Goal: Task Accomplishment & Management: Complete application form

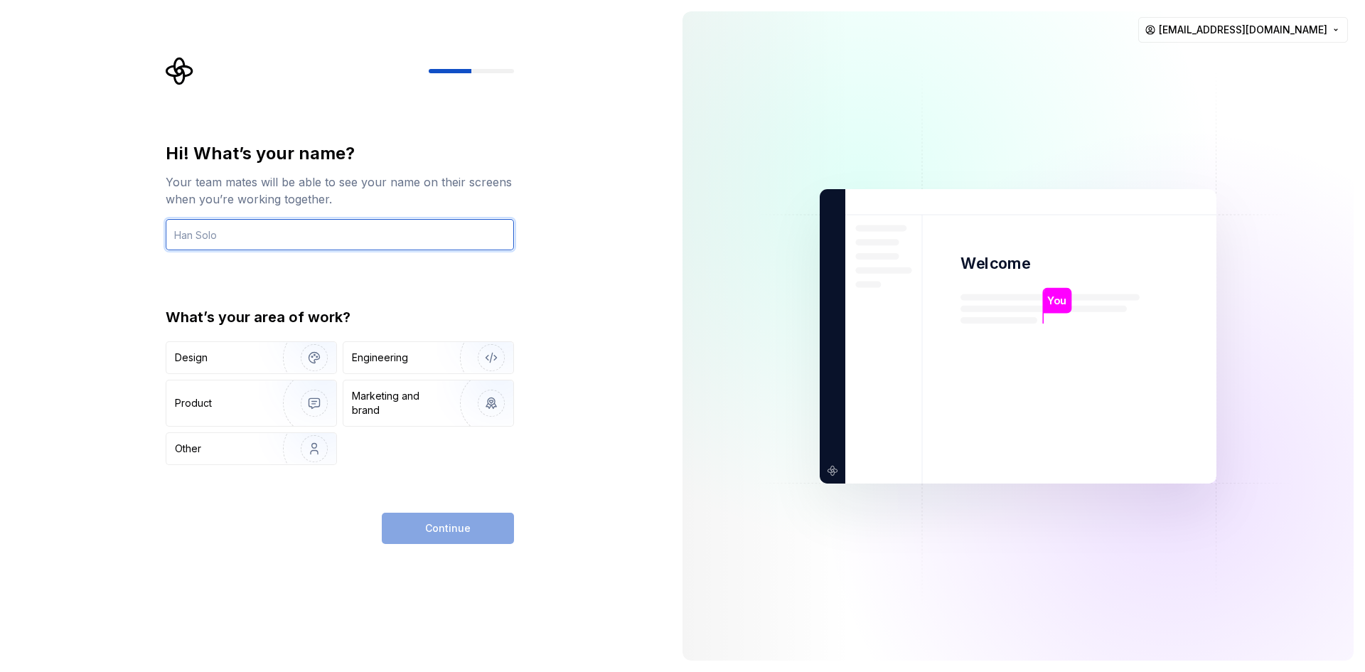
click at [235, 228] on input "text" at bounding box center [340, 234] width 348 height 31
type input "Ostap"
click at [423, 484] on div "Hi! What’s your name? Your team mates will be able to see your name on their sc…" at bounding box center [340, 343] width 348 height 402
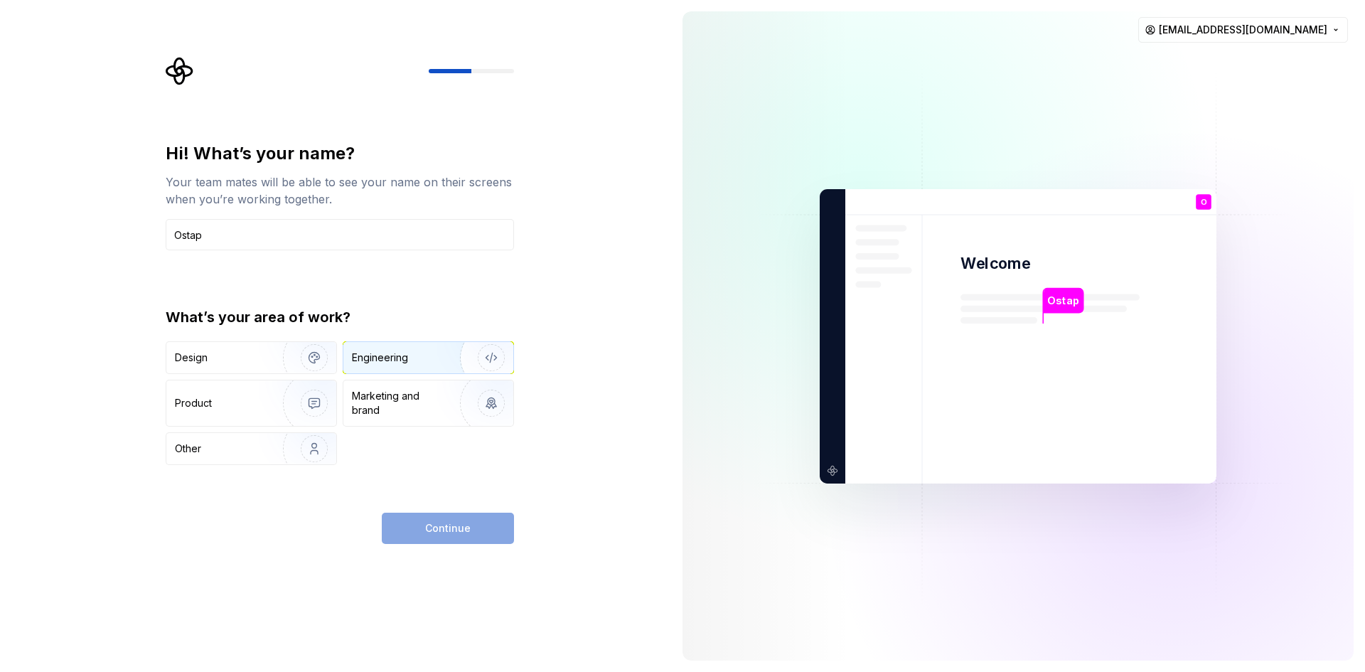
click at [366, 348] on div "Engineering" at bounding box center [428, 357] width 170 height 31
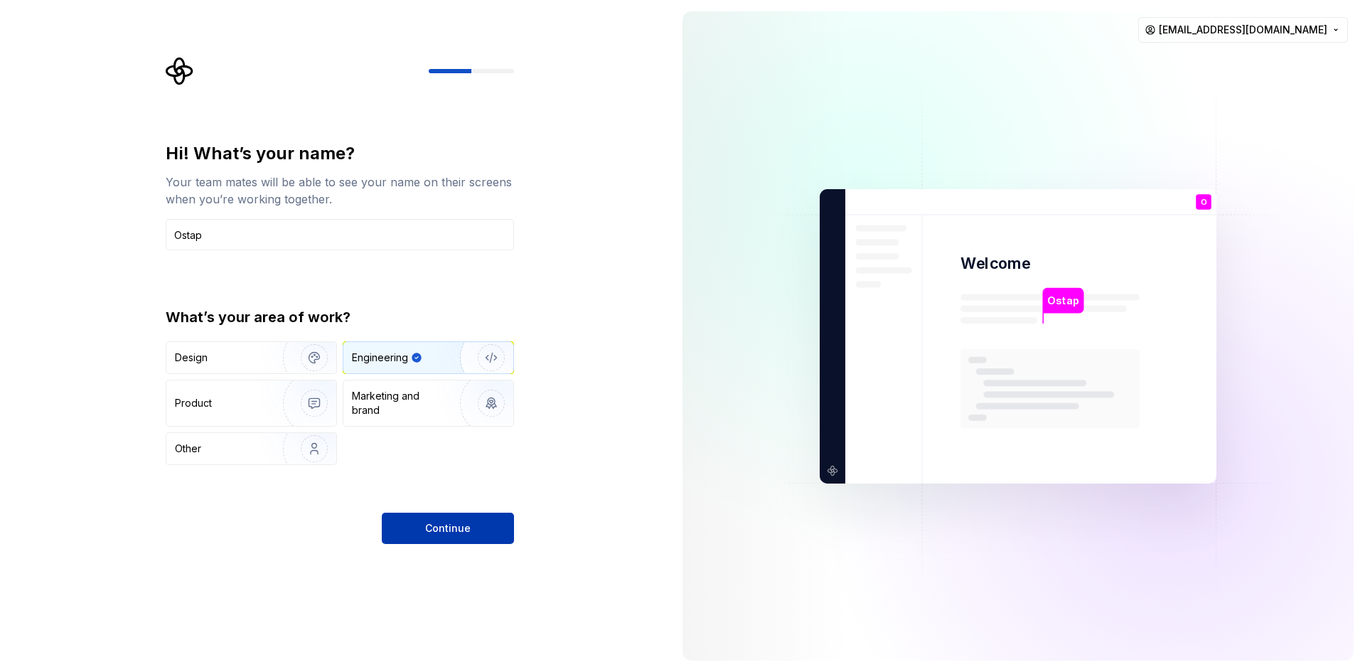
click at [462, 528] on span "Continue" at bounding box center [448, 528] width 46 height 14
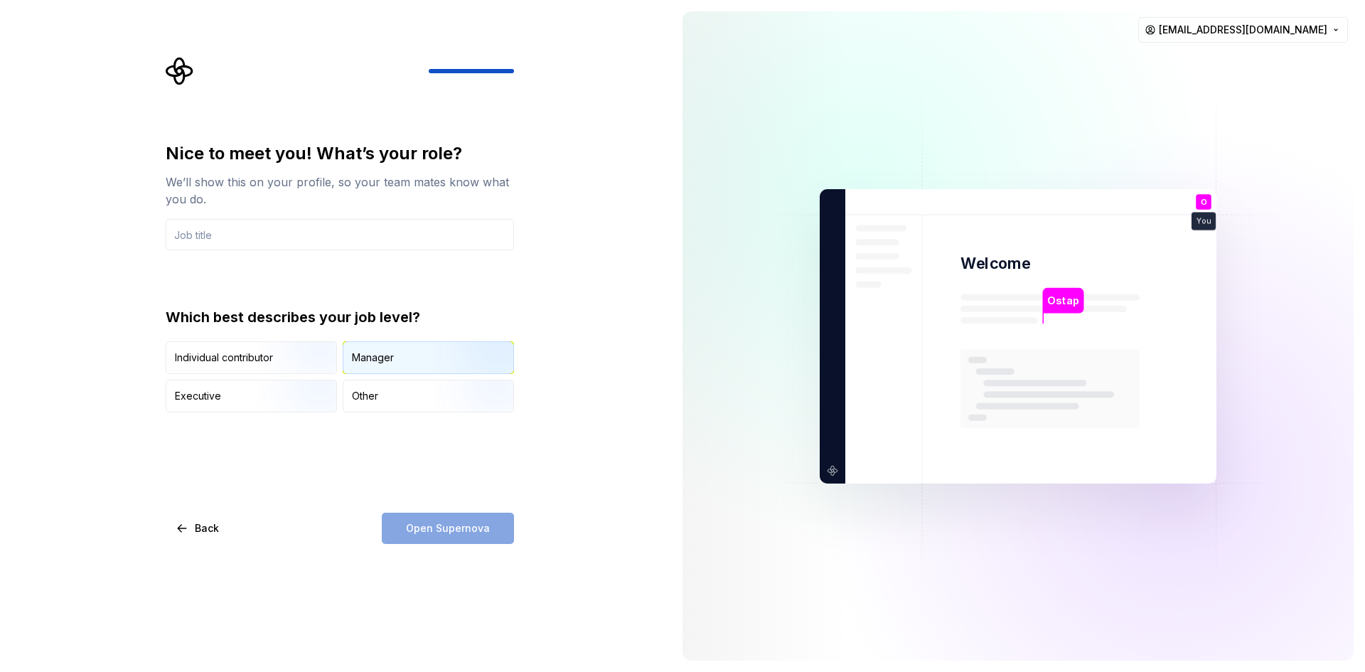
click at [368, 356] on div "Manager" at bounding box center [373, 358] width 42 height 14
click at [256, 280] on div "Nice to meet you! What’s your role? We’ll show this on your profile, so your te…" at bounding box center [340, 277] width 348 height 270
click at [392, 403] on div "Other" at bounding box center [428, 395] width 170 height 31
click at [444, 277] on div "Nice to meet you! What’s your role? We’ll show this on your profile, so your te…" at bounding box center [340, 277] width 348 height 270
click at [415, 356] on div "Manager" at bounding box center [428, 357] width 170 height 31
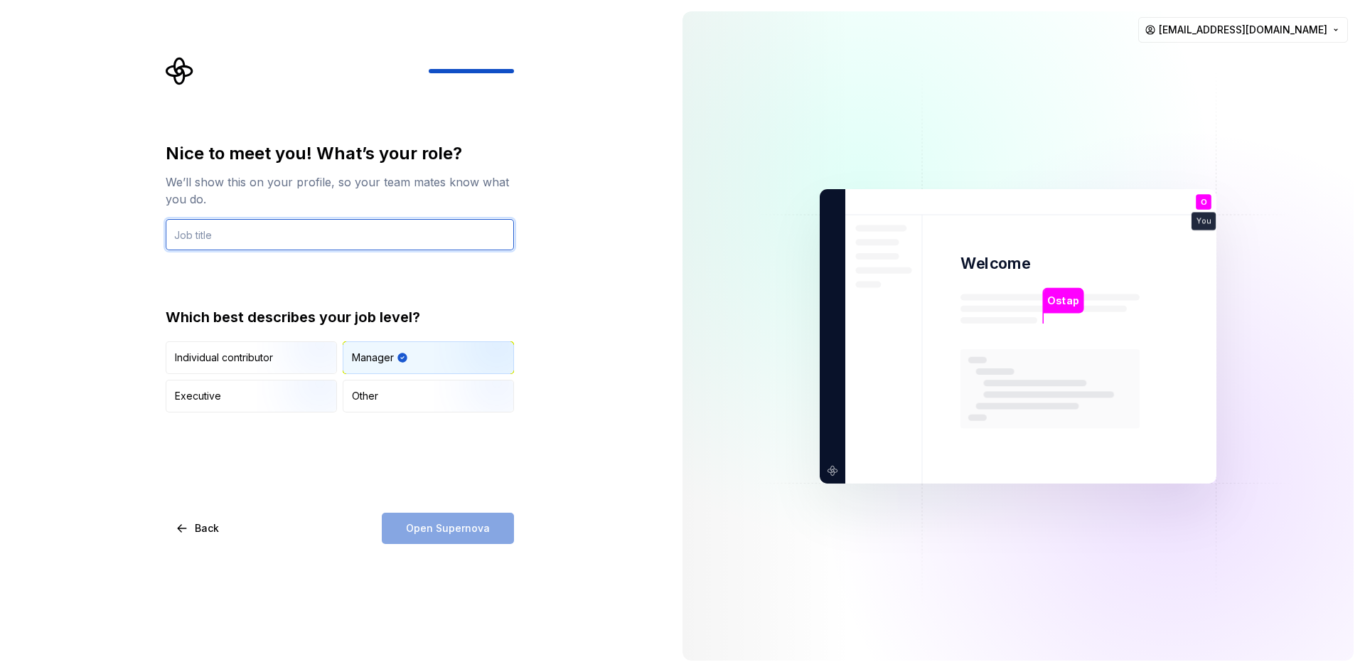
click at [252, 232] on input "text" at bounding box center [340, 234] width 348 height 31
type input "Head of QA"
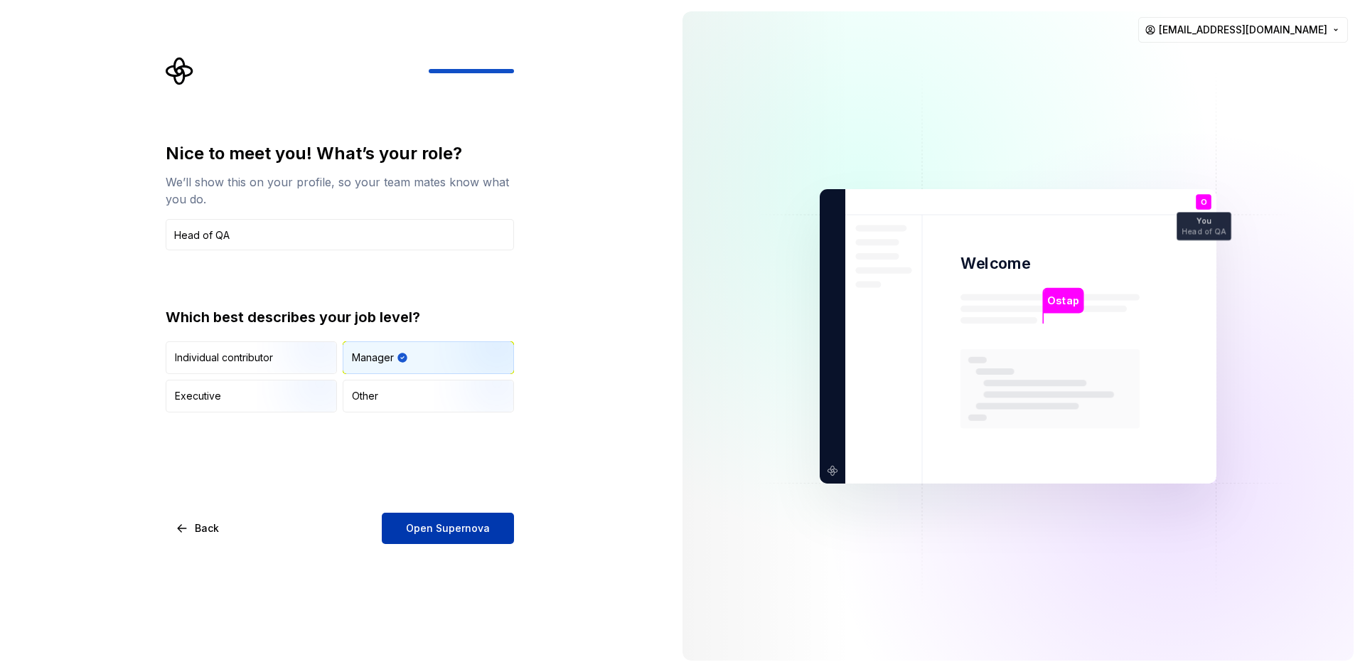
click at [489, 523] on button "Open Supernova" at bounding box center [448, 528] width 132 height 31
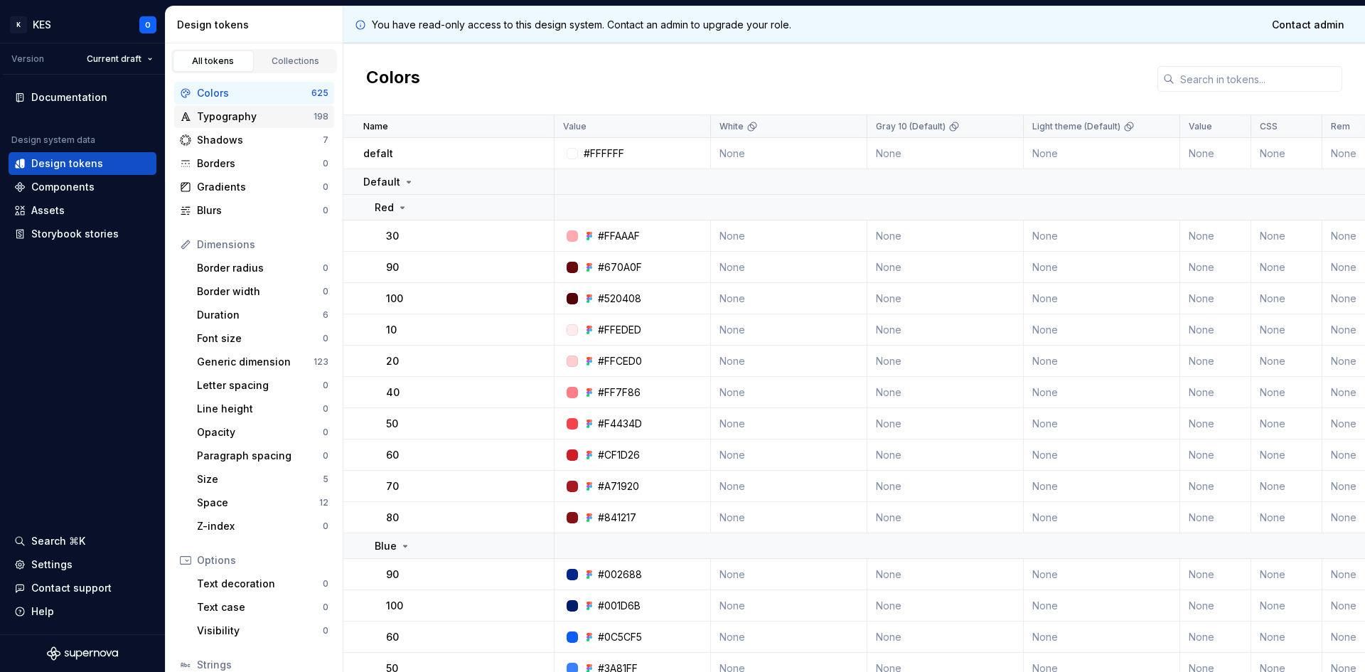
click at [228, 118] on div "Typography" at bounding box center [255, 117] width 117 height 14
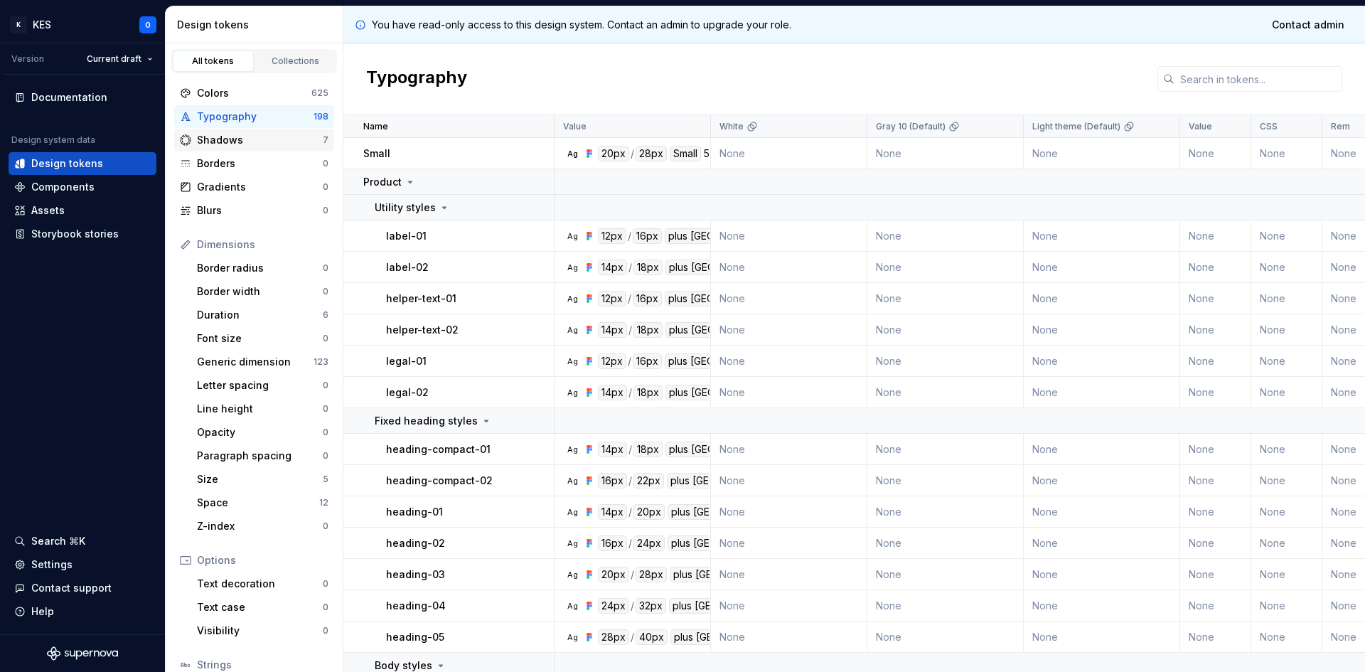
click at [227, 144] on div "Shadows" at bounding box center [260, 140] width 126 height 14
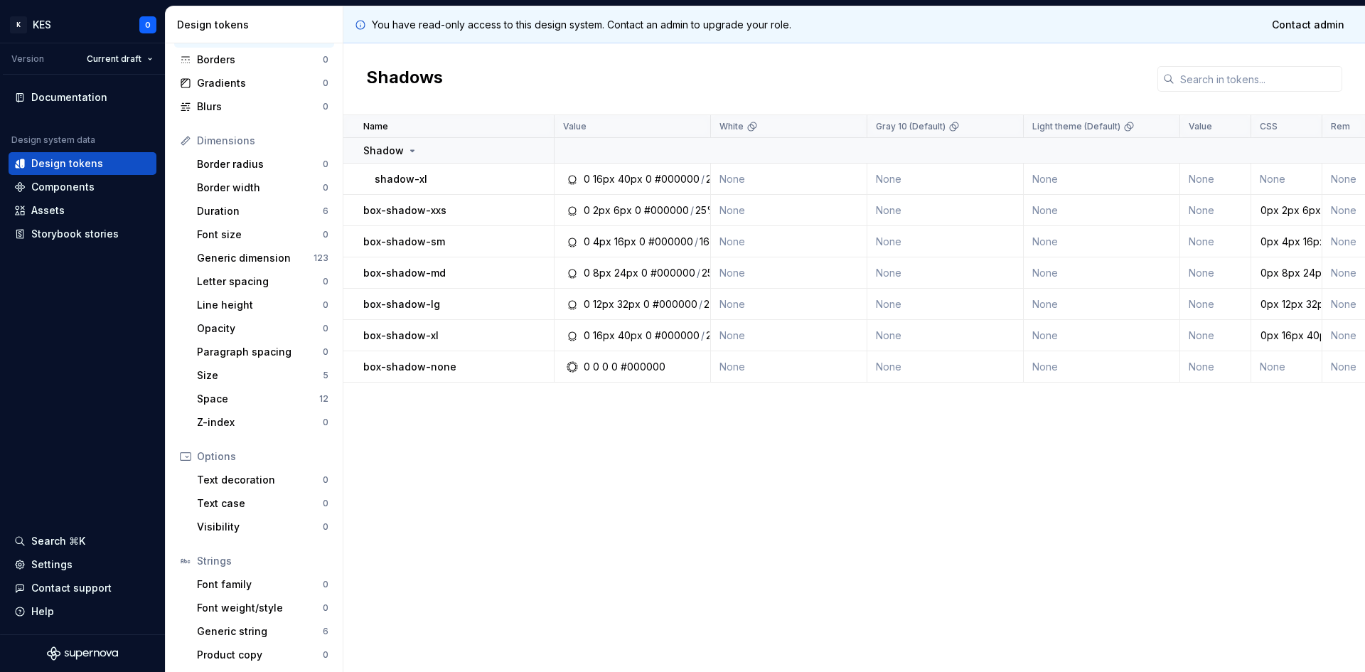
scroll to position [107, 0]
click at [82, 183] on div "Components" at bounding box center [62, 187] width 63 height 14
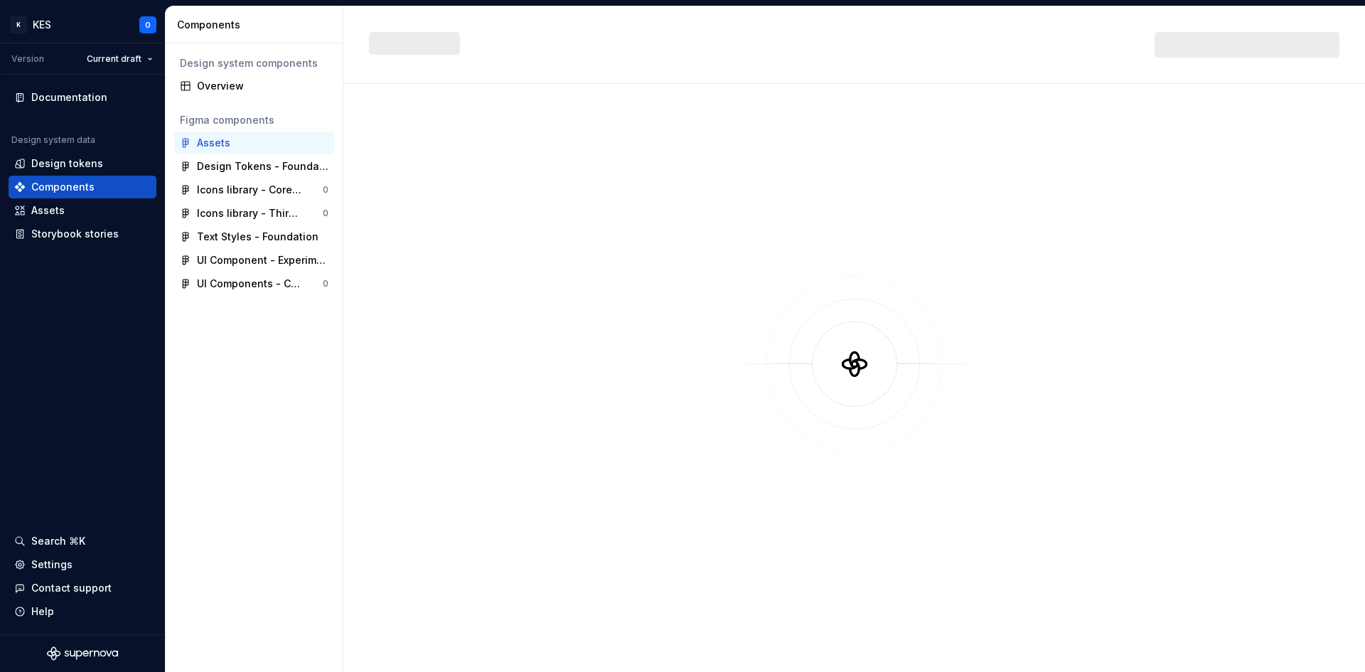
click at [229, 140] on div "Assets" at bounding box center [213, 143] width 33 height 14
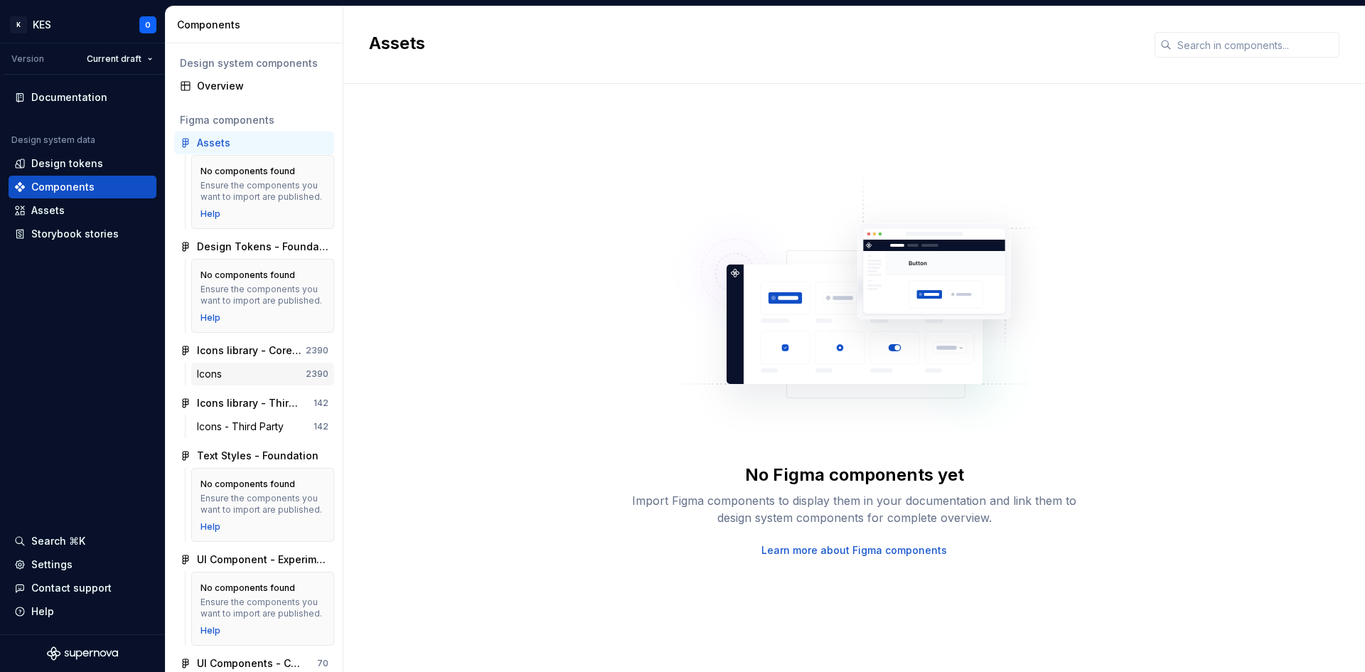
click at [233, 381] on div "Icons" at bounding box center [251, 374] width 109 height 14
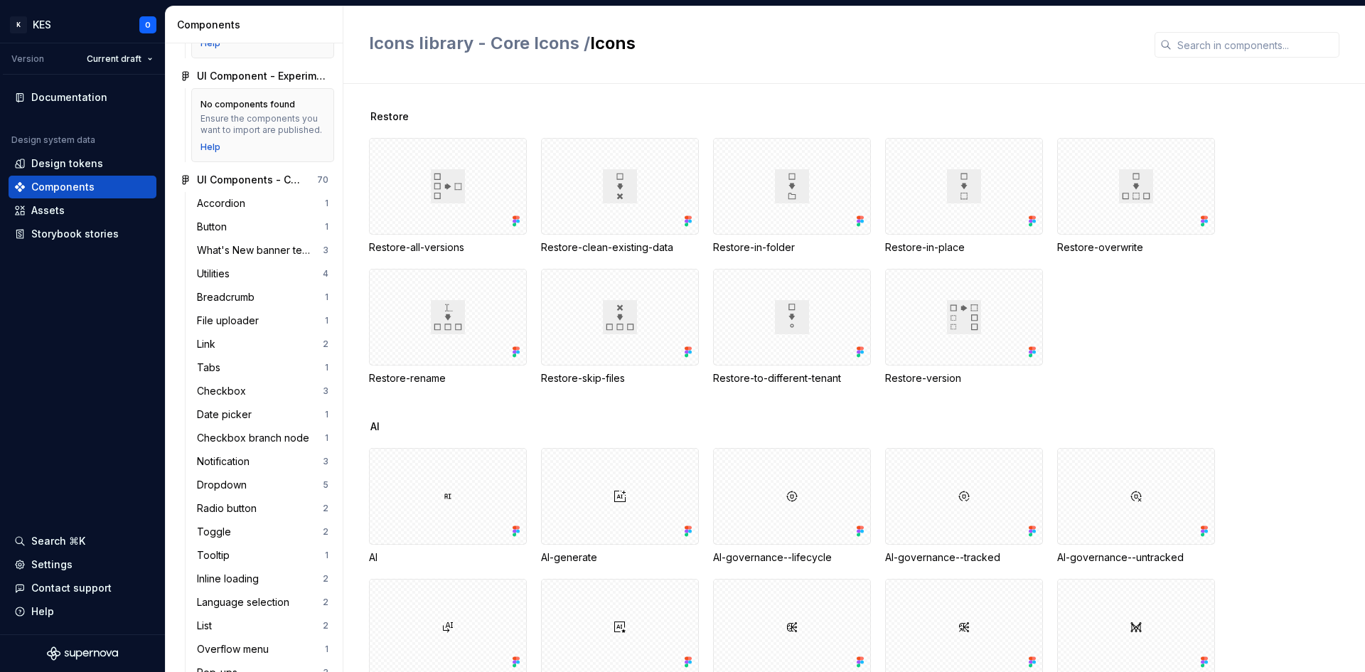
scroll to position [498, 0]
